Goal: Transaction & Acquisition: Purchase product/service

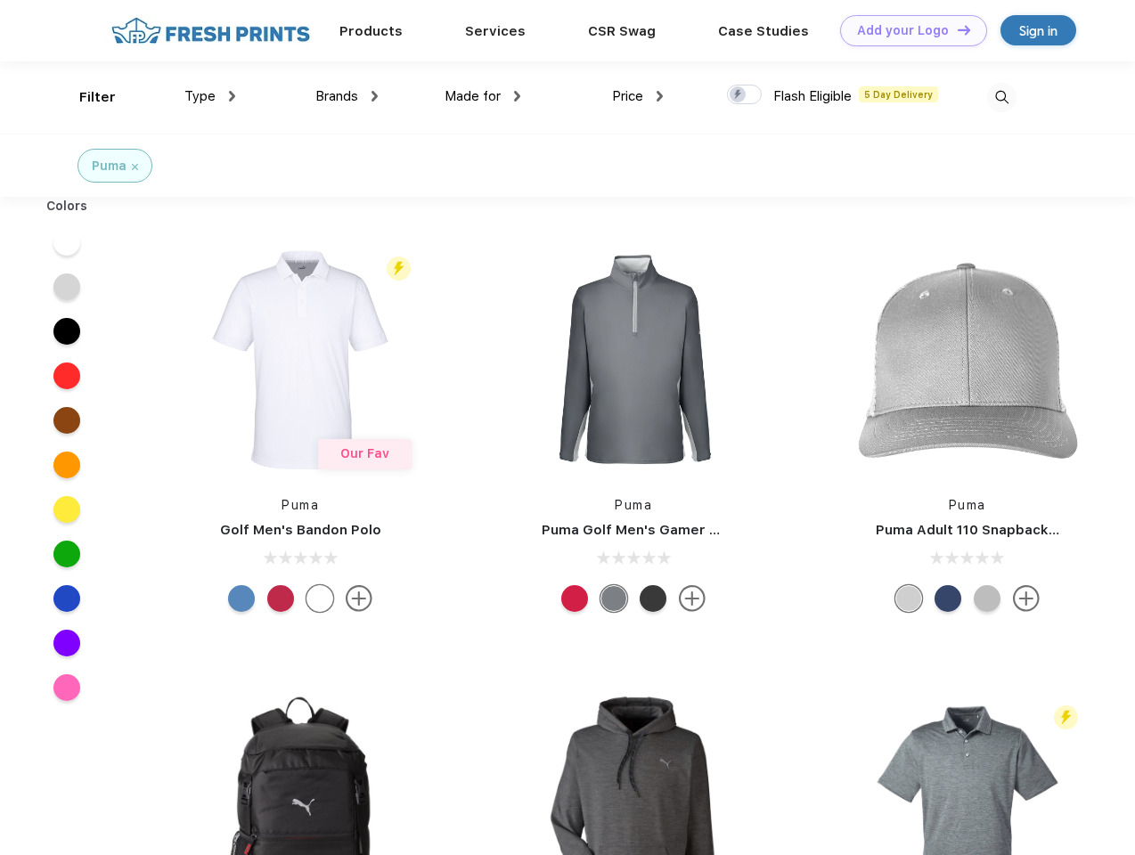
click at [907, 30] on link "Add your Logo Design Tool" at bounding box center [913, 30] width 147 height 31
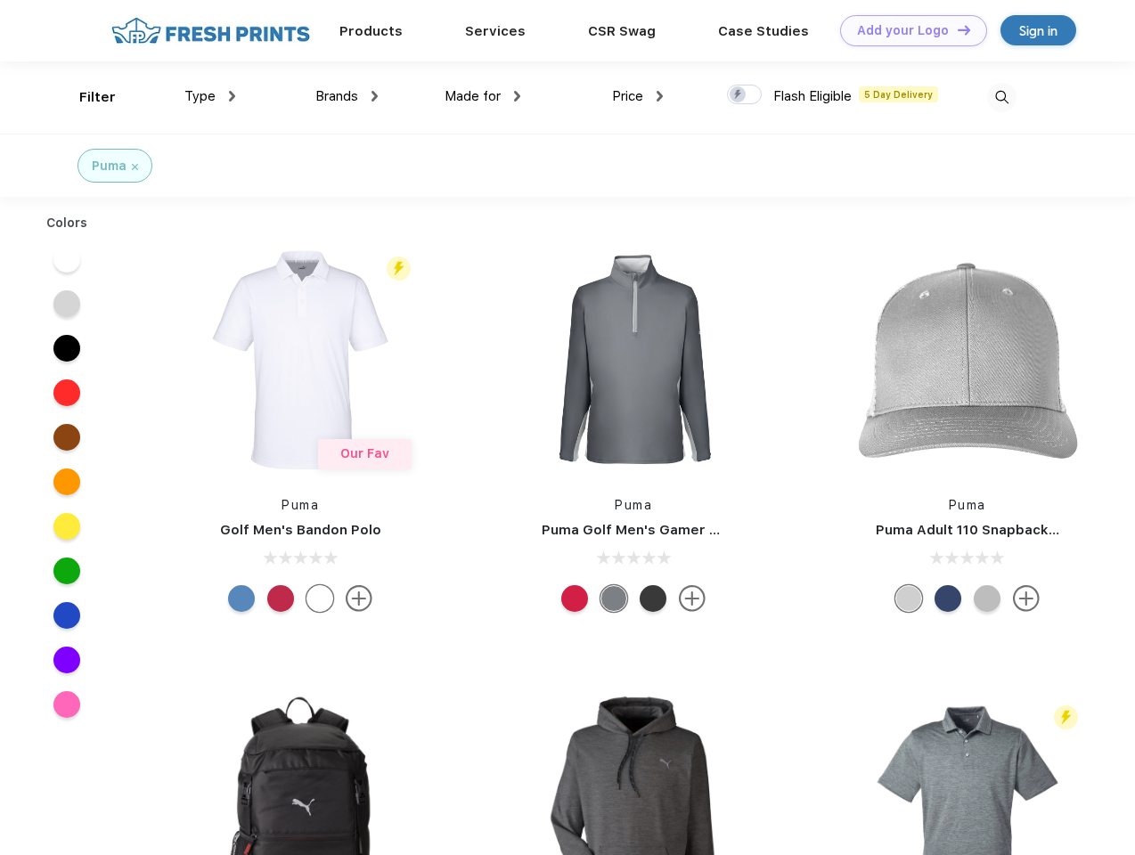
click at [0, 0] on div "Design Tool" at bounding box center [0, 0] width 0 height 0
click at [956, 29] on link "Add your Logo Design Tool" at bounding box center [913, 30] width 147 height 31
click at [86, 97] on div "Filter" at bounding box center [97, 97] width 37 height 20
click at [210, 96] on span "Type" at bounding box center [199, 96] width 31 height 16
click at [347, 96] on span "Brands" at bounding box center [336, 96] width 43 height 16
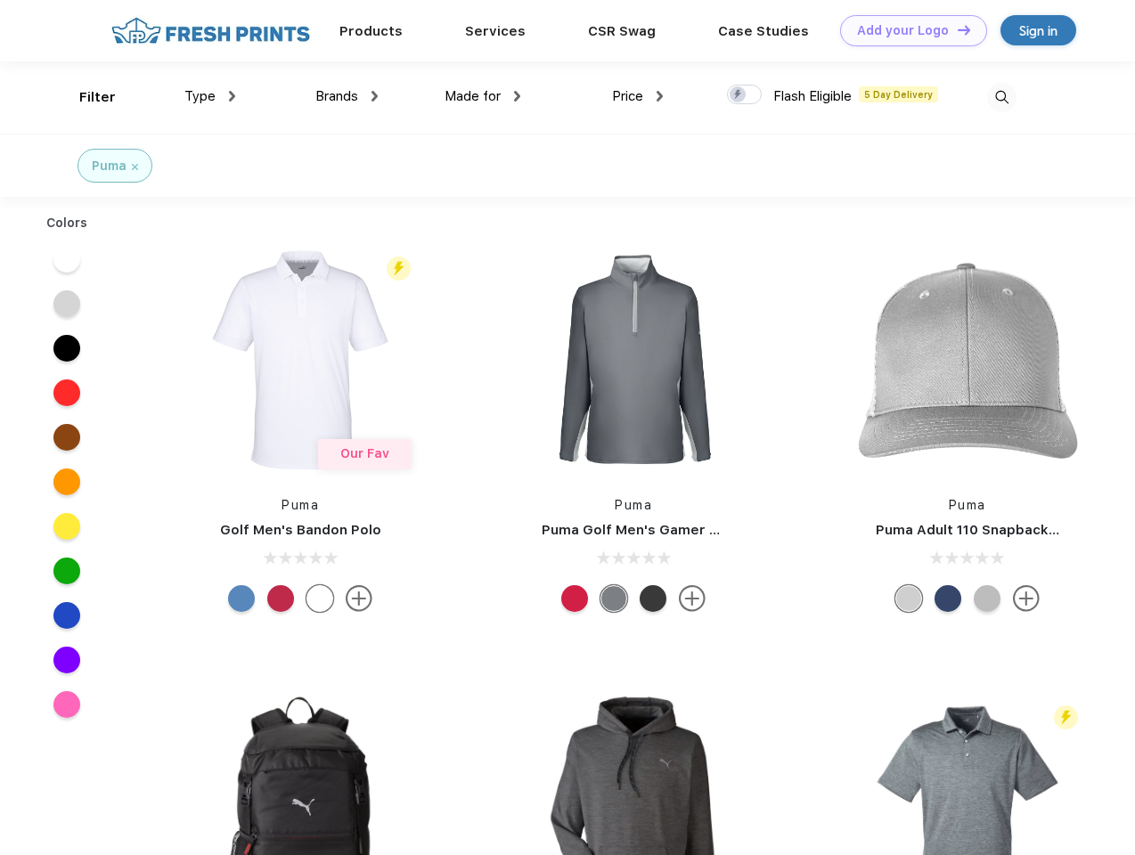
click at [483, 96] on span "Made for" at bounding box center [473, 96] width 56 height 16
click at [638, 96] on span "Price" at bounding box center [627, 96] width 31 height 16
click at [745, 95] on div at bounding box center [744, 95] width 35 height 20
click at [739, 95] on input "checkbox" at bounding box center [733, 90] width 12 height 12
click at [1001, 97] on img at bounding box center [1001, 97] width 29 height 29
